Goal: Task Accomplishment & Management: Use online tool/utility

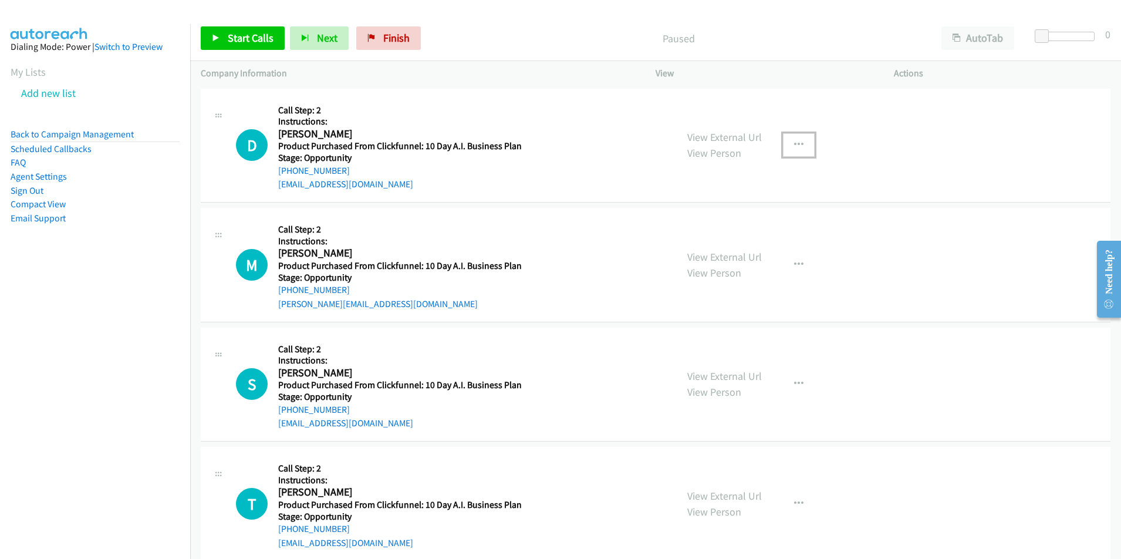
click at [798, 145] on icon "button" at bounding box center [798, 144] width 9 height 9
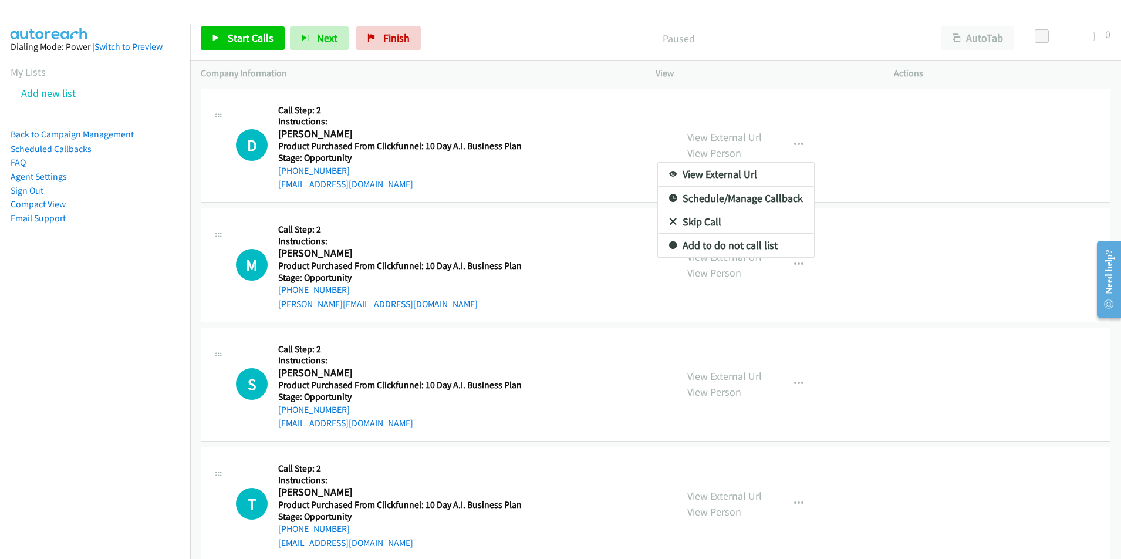
click at [992, 162] on div at bounding box center [560, 279] width 1121 height 559
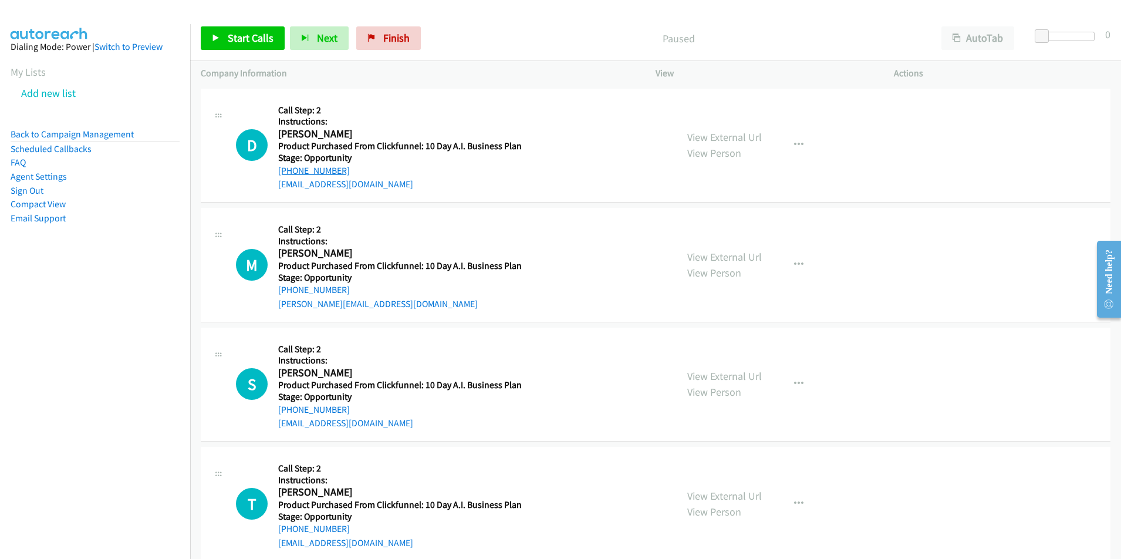
click at [325, 168] on link "[PHONE_NUMBER]" at bounding box center [314, 170] width 72 height 11
click at [234, 38] on span "Start Calls" at bounding box center [251, 37] width 46 height 13
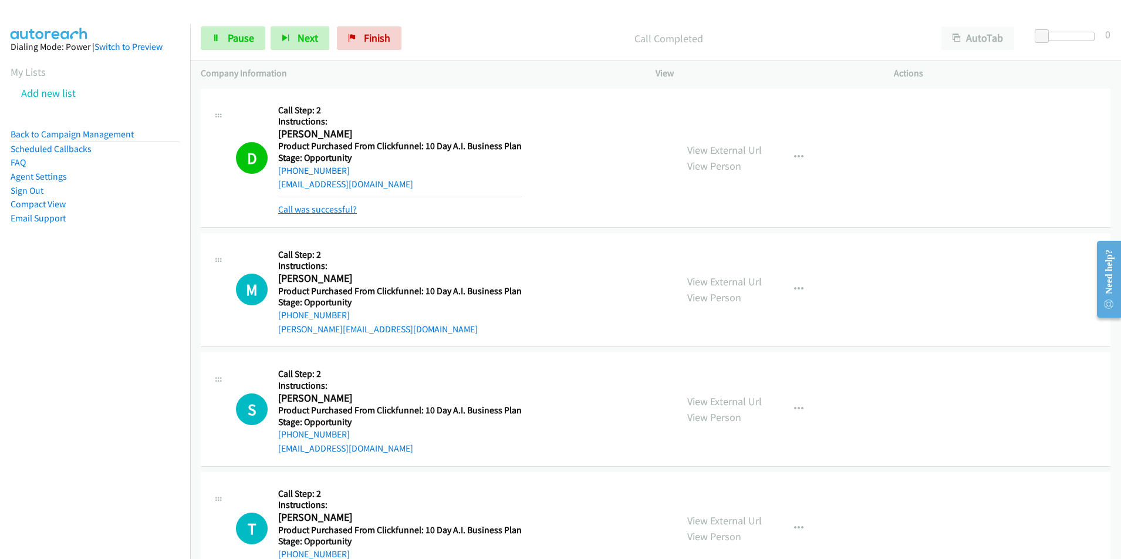
click at [345, 211] on link "Call was successful?" at bounding box center [317, 209] width 79 height 11
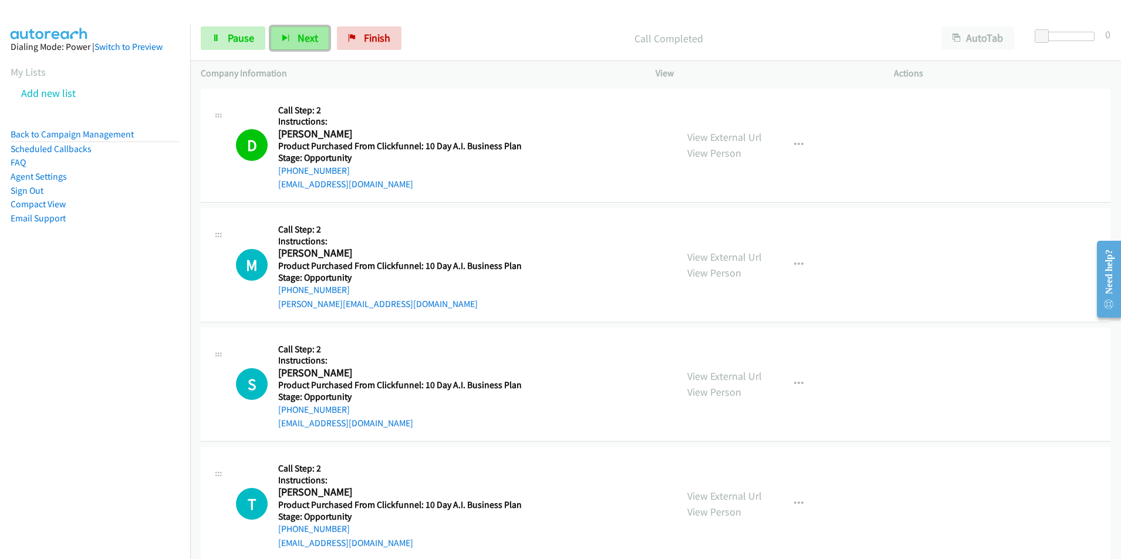
click at [303, 38] on span "Next" at bounding box center [308, 37] width 21 height 13
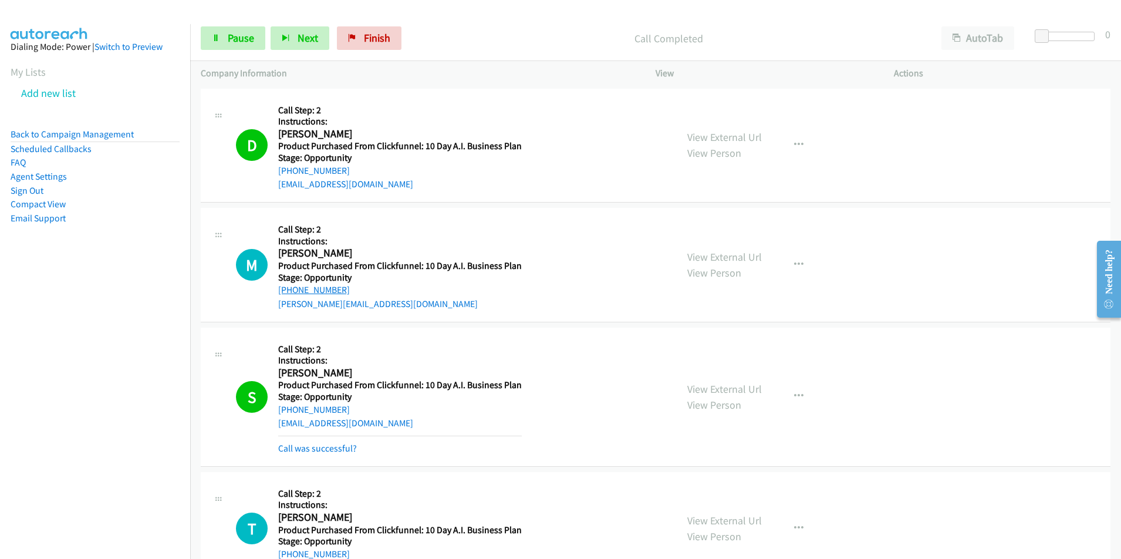
click at [326, 288] on link "[PHONE_NUMBER]" at bounding box center [314, 289] width 72 height 11
click at [370, 152] on h5 "Product Purchased From Clickfunnel: 10 Day A.I. Business Plan" at bounding box center [400, 146] width 244 height 12
click at [309, 134] on h2 "[PERSON_NAME]" at bounding box center [397, 133] width 239 height 13
click at [794, 263] on icon "button" at bounding box center [798, 264] width 9 height 9
click at [308, 289] on div at bounding box center [560, 279] width 1121 height 559
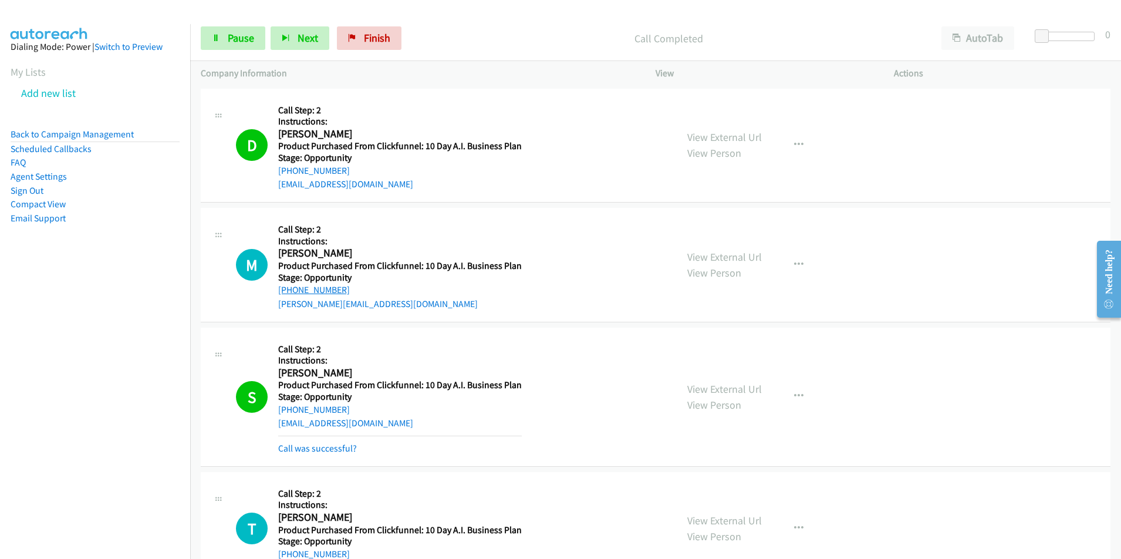
click at [332, 290] on link "[PHONE_NUMBER]" at bounding box center [314, 289] width 72 height 11
click at [303, 291] on link "[PHONE_NUMBER]" at bounding box center [314, 289] width 72 height 11
click at [255, 265] on h1 "M" at bounding box center [252, 265] width 32 height 32
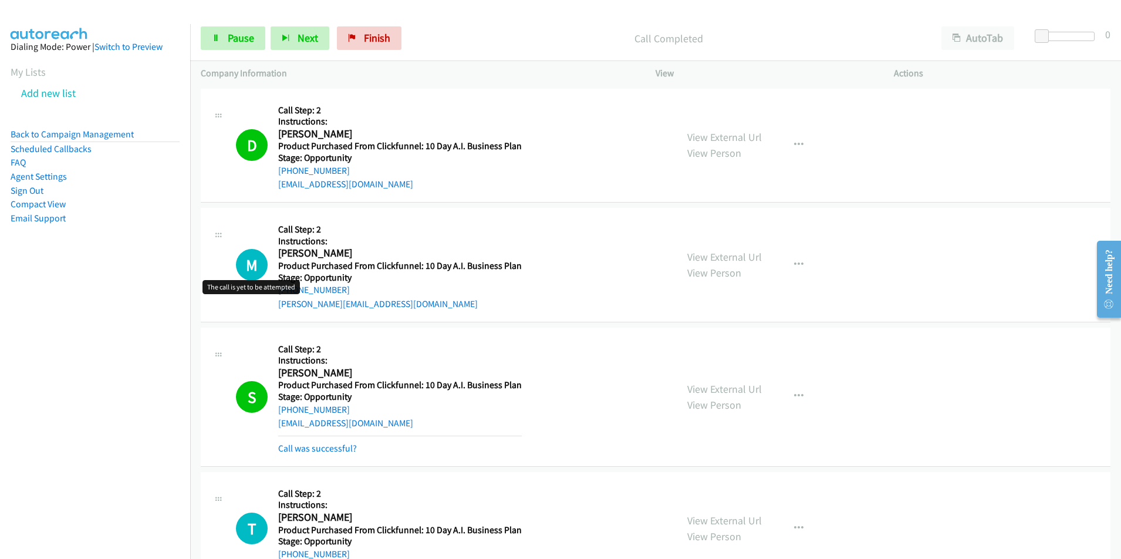
click at [255, 266] on h1 "M" at bounding box center [252, 265] width 32 height 32
click at [310, 289] on link "[PHONE_NUMBER]" at bounding box center [314, 289] width 72 height 11
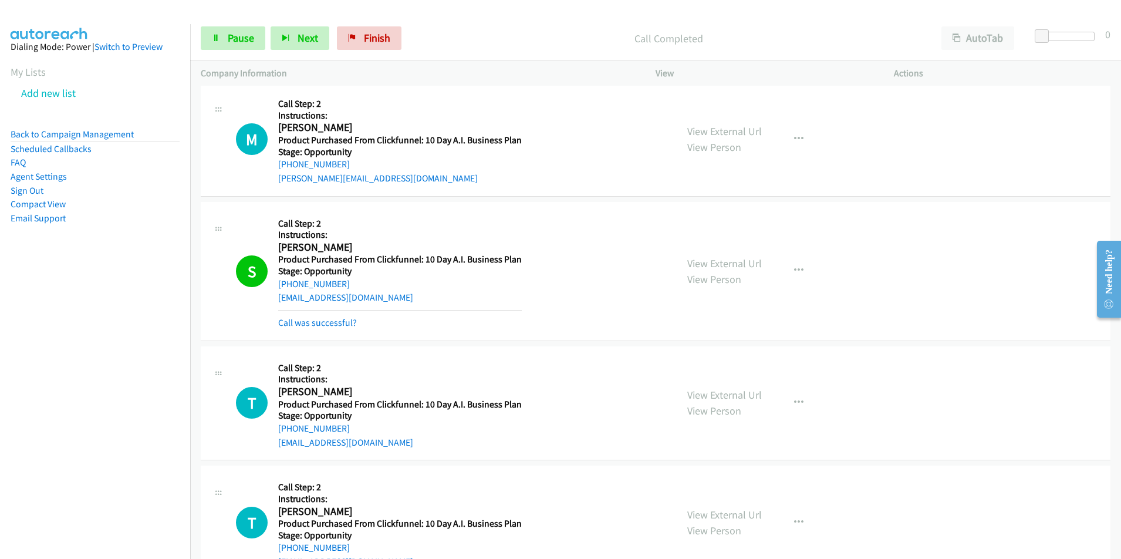
scroll to position [236, 0]
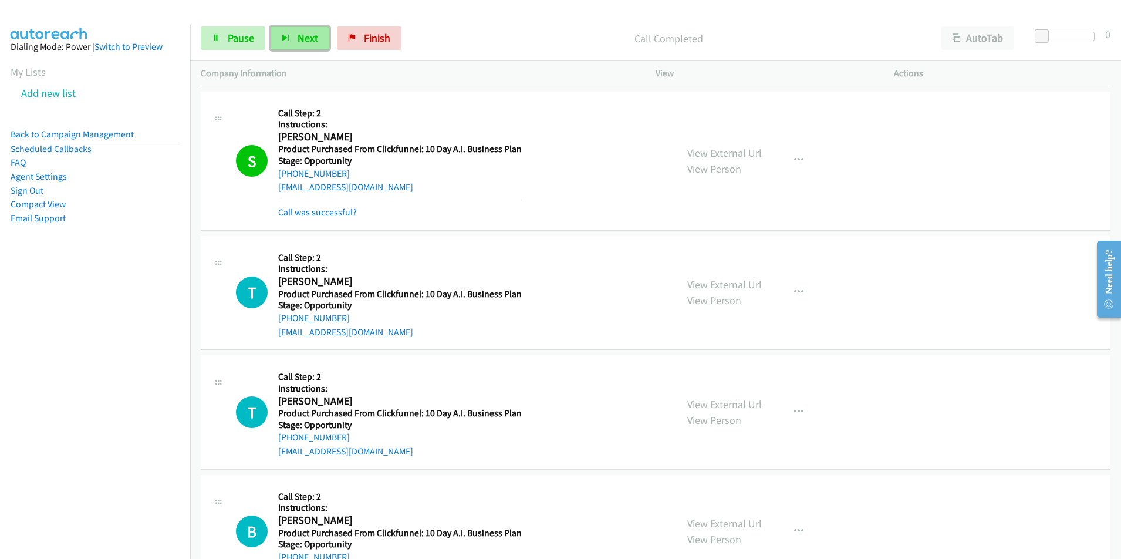
click at [280, 33] on button "Next" at bounding box center [300, 37] width 59 height 23
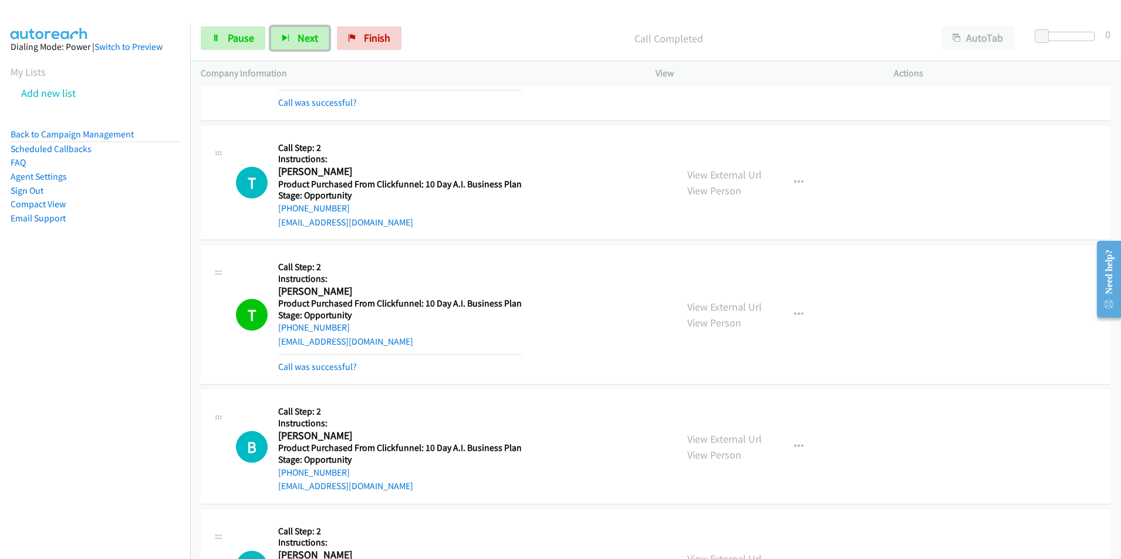
scroll to position [566, 0]
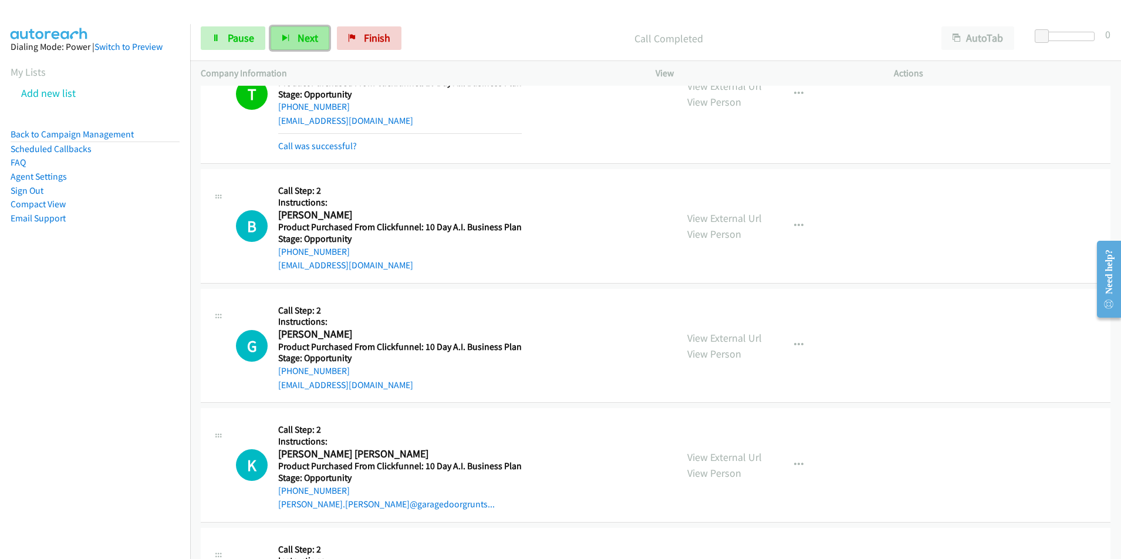
click at [305, 38] on span "Next" at bounding box center [308, 37] width 21 height 13
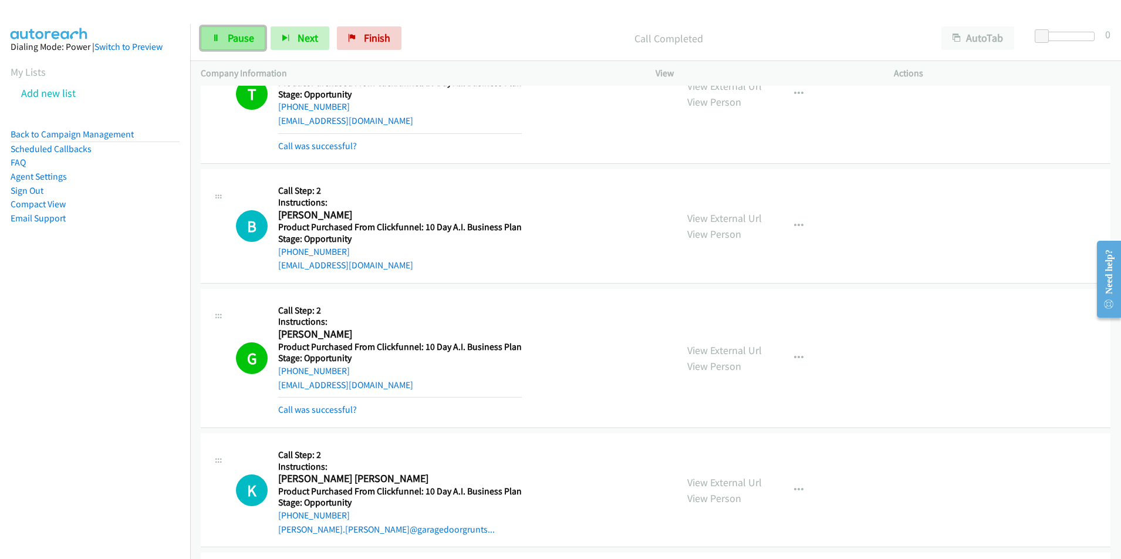
click at [239, 40] on span "Pause" at bounding box center [241, 37] width 26 height 13
